Goal: Register for event/course

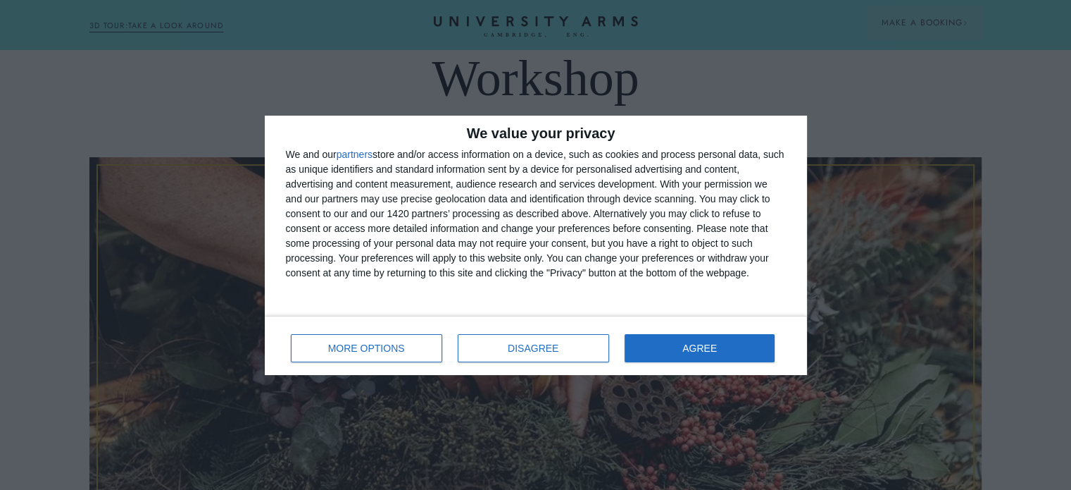
scroll to position [493, 0]
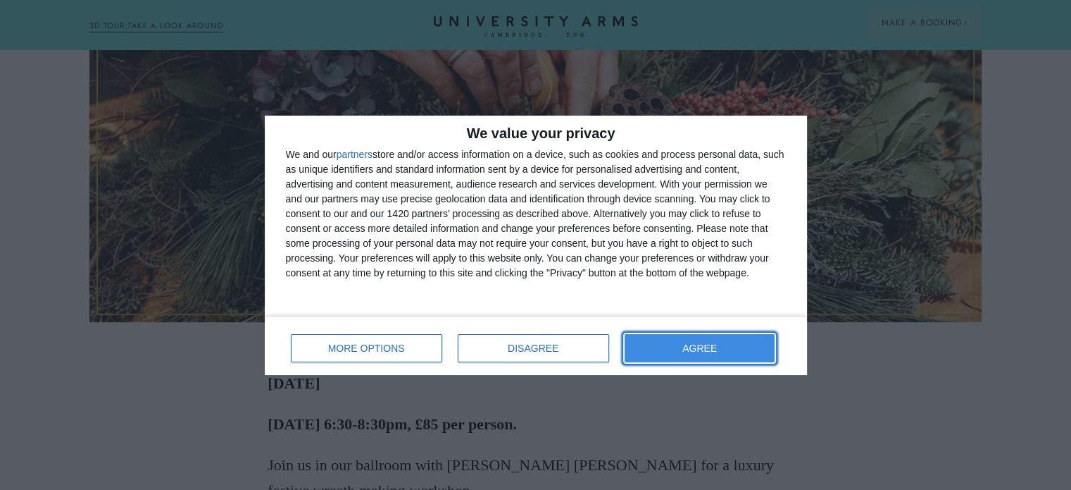
click at [701, 349] on span "AGREE" at bounding box center [699, 348] width 35 height 10
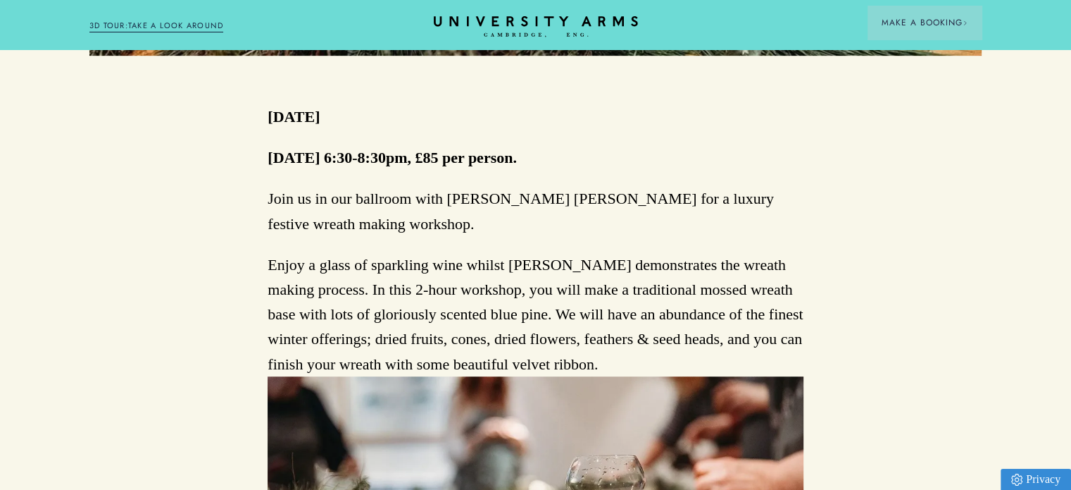
scroll to position [775, 0]
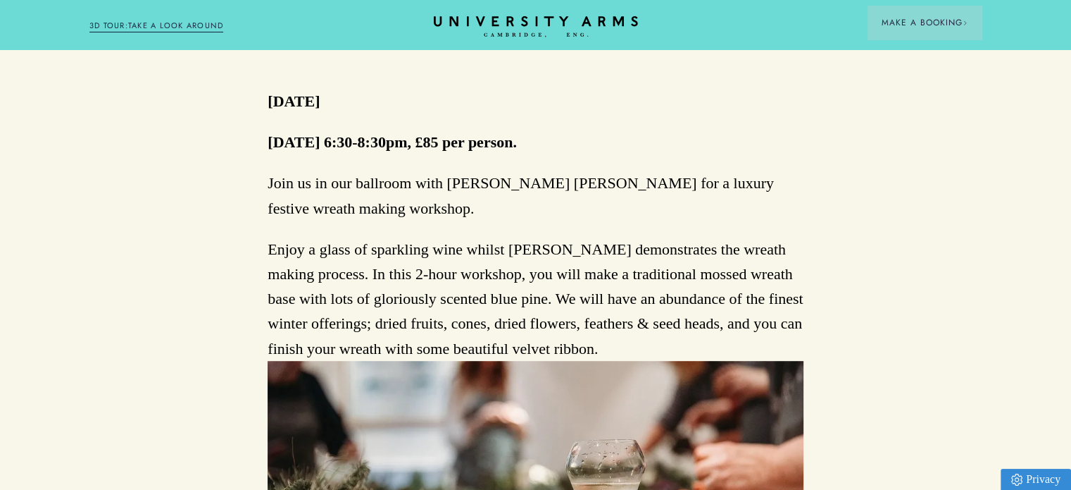
click at [497, 220] on p "Join us in our ballroom with [PERSON_NAME] [PERSON_NAME] for a luxury festive w…" at bounding box center [536, 194] width 536 height 49
drag, startPoint x: 449, startPoint y: 188, endPoint x: 541, endPoint y: 182, distance: 91.7
click at [541, 182] on p "Join us in our ballroom with [PERSON_NAME] [PERSON_NAME] for a luxury festive w…" at bounding box center [536, 194] width 536 height 49
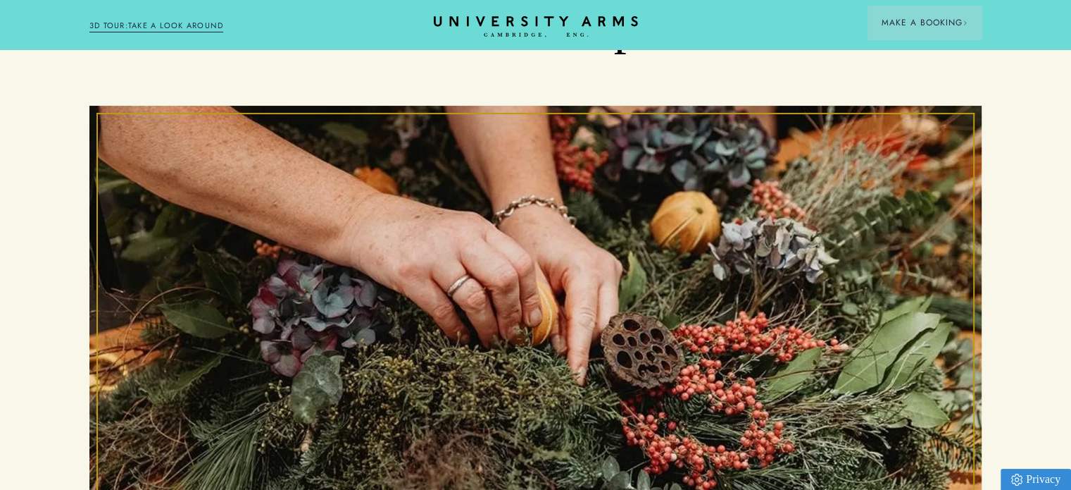
scroll to position [70, 0]
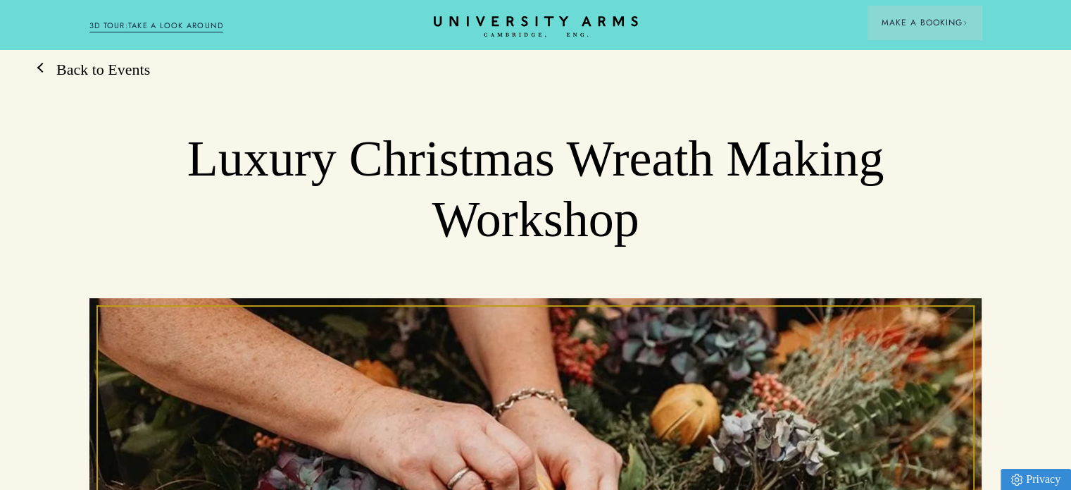
click at [59, 75] on link "Back to Events" at bounding box center [96, 69] width 108 height 21
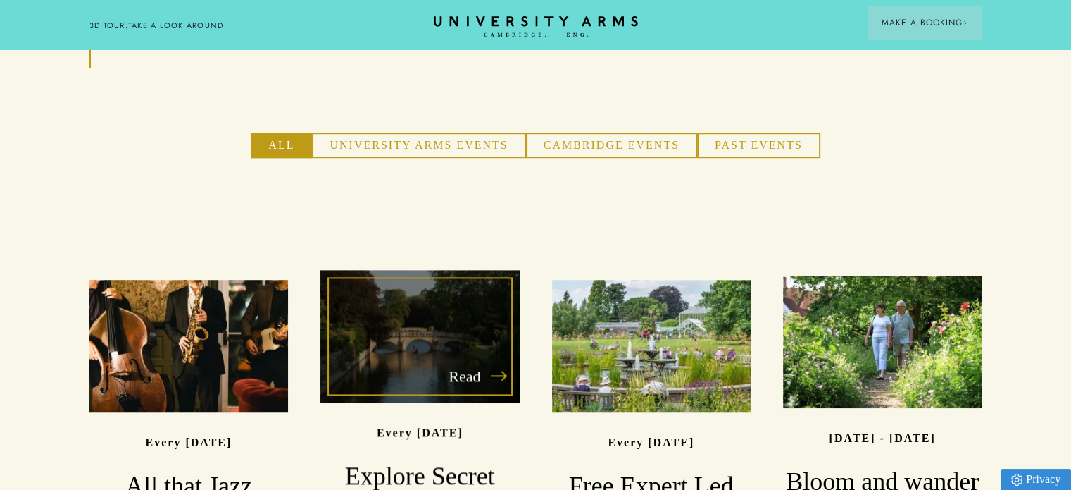
scroll to position [986, 0]
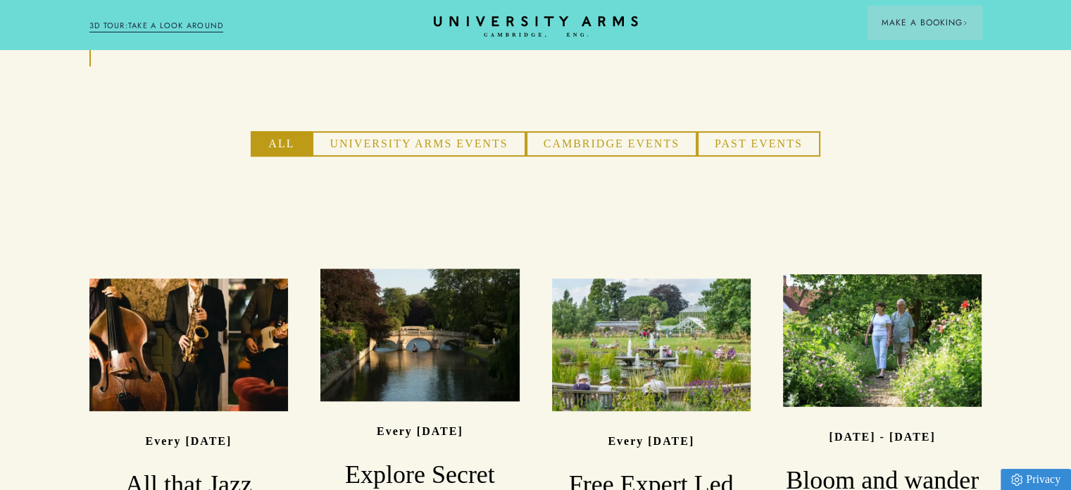
click at [442, 131] on button "University Arms Events" at bounding box center [418, 143] width 213 height 25
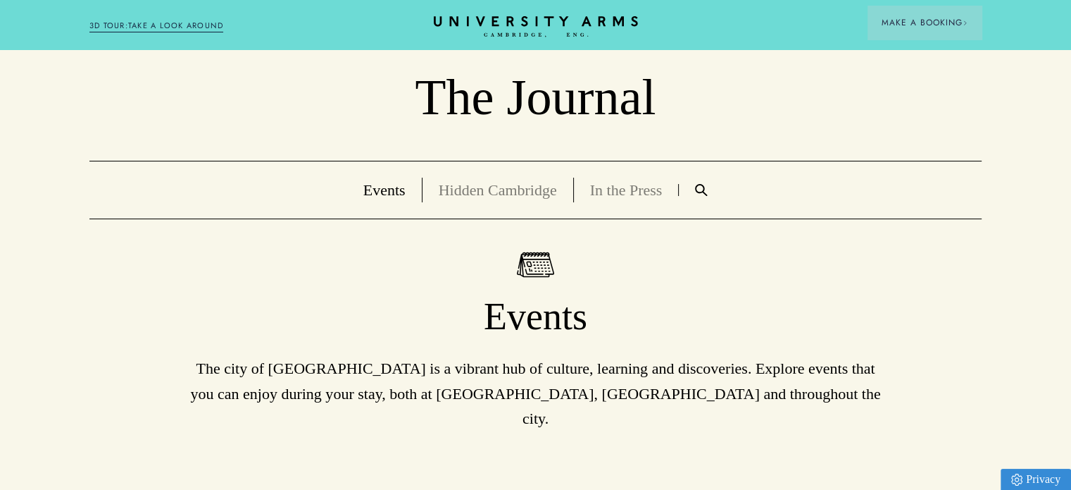
scroll to position [70, 0]
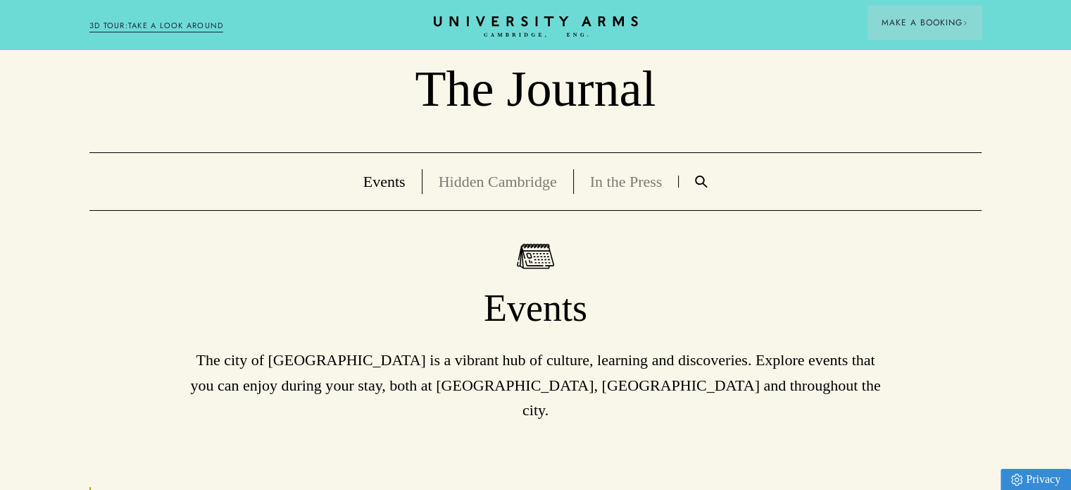
click at [708, 174] on ul "Events Hidden [GEOGRAPHIC_DATA] In the Press" at bounding box center [535, 181] width 893 height 58
click at [705, 175] on img at bounding box center [701, 181] width 13 height 12
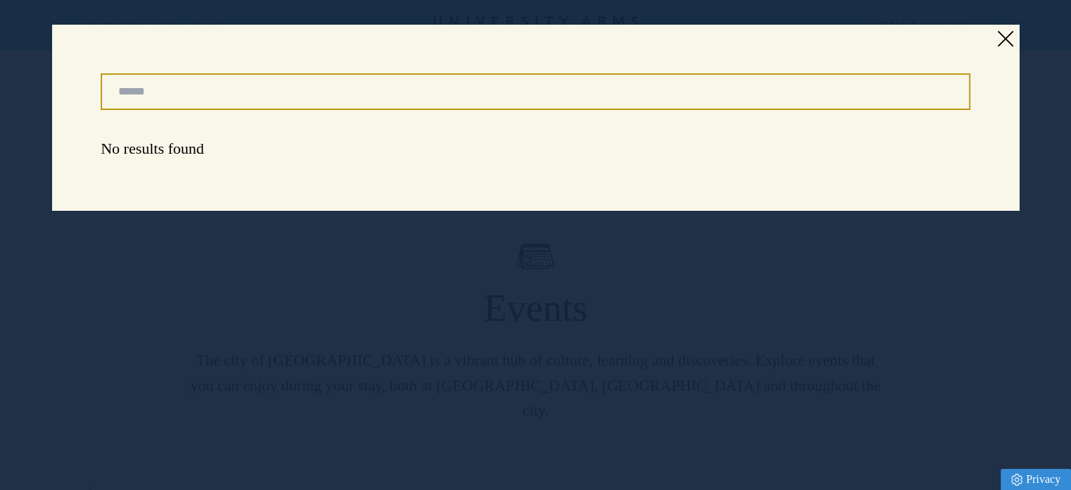
click at [468, 86] on input "Search" at bounding box center [536, 91] width 870 height 37
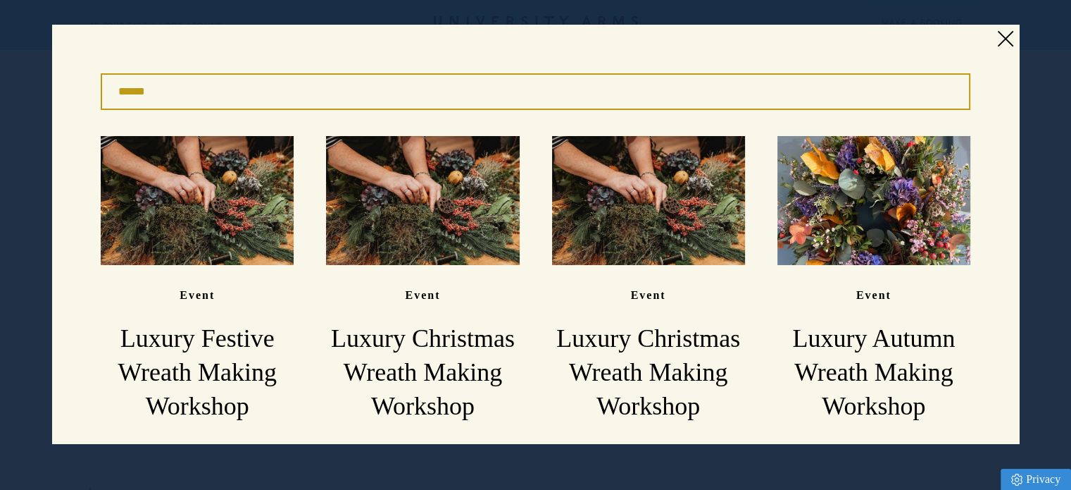
type input "******"
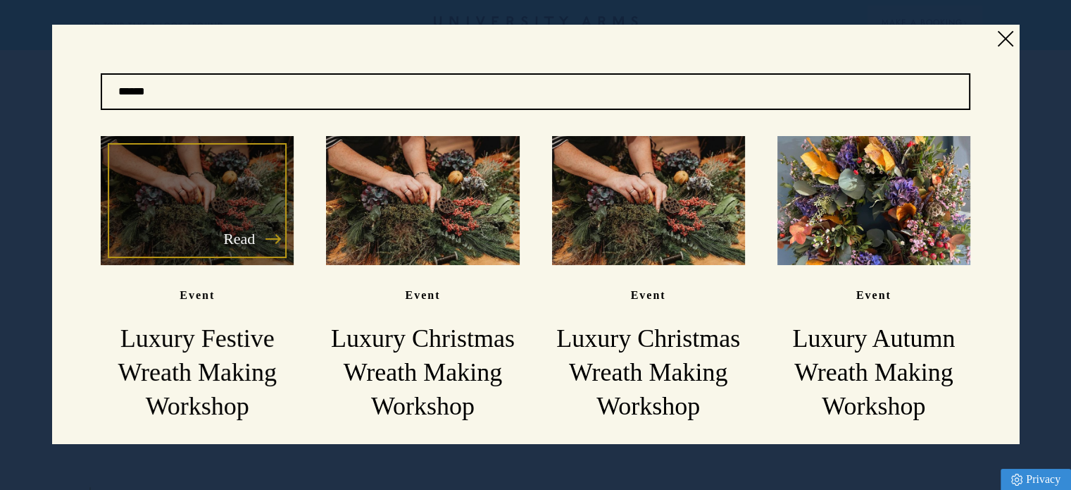
click at [224, 322] on h3 "Luxury Festive Wreath Making Workshop" at bounding box center [197, 372] width 193 height 101
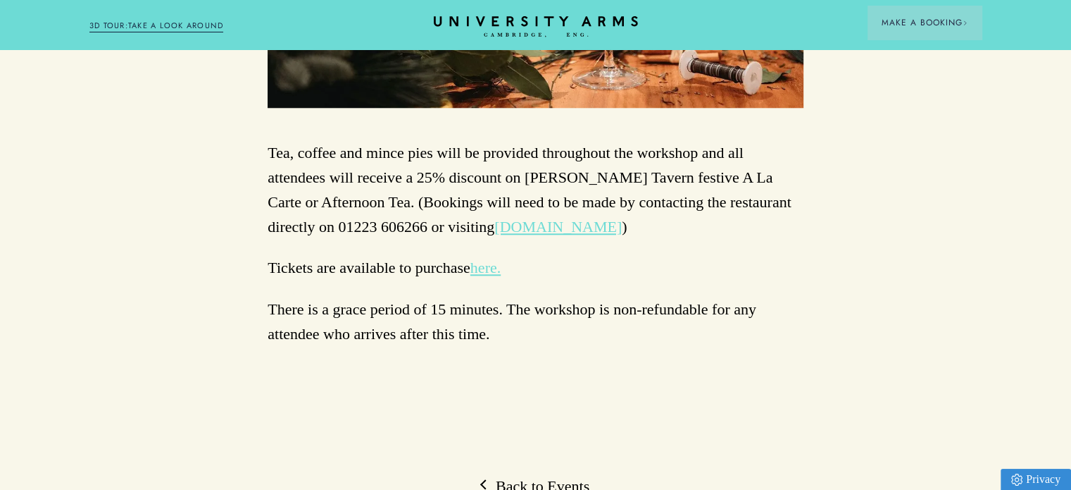
scroll to position [1409, 0]
